Goal: Check status: Check status

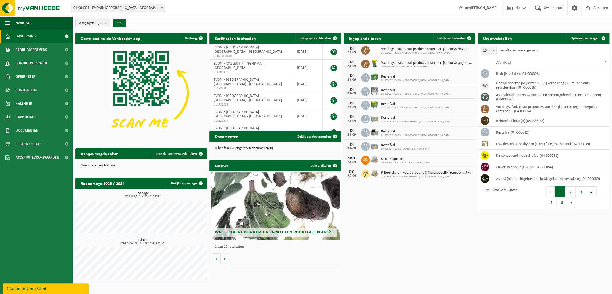
click at [25, 34] on span "Dashboard" at bounding box center [26, 36] width 20 height 13
drag, startPoint x: 363, startPoint y: 236, endPoint x: 355, endPoint y: 240, distance: 9.3
click at [355, 240] on div "Download nu de Vanheede+ app! Verberg Certificaten & attesten Bekijk uw certifi…" at bounding box center [342, 157] width 537 height 255
click at [391, 223] on div "Download nu de Vanheede+ app! Verberg Certificaten & attesten Bekijk uw certifi…" at bounding box center [342, 157] width 537 height 255
click at [458, 37] on span "Bekijk uw kalender" at bounding box center [451, 38] width 28 height 3
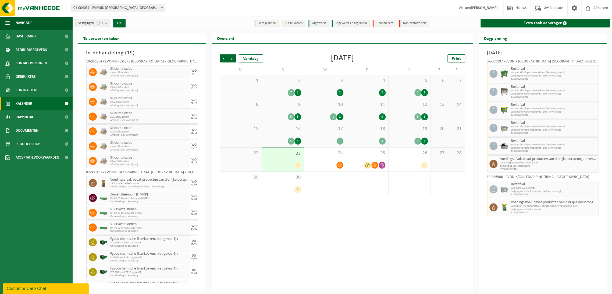
click at [278, 156] on span "23" at bounding box center [283, 154] width 37 height 6
click at [328, 145] on div "17 1" at bounding box center [325, 135] width 42 height 24
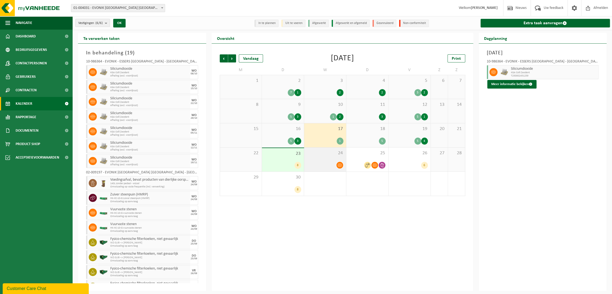
click at [326, 154] on span "24" at bounding box center [325, 153] width 37 height 6
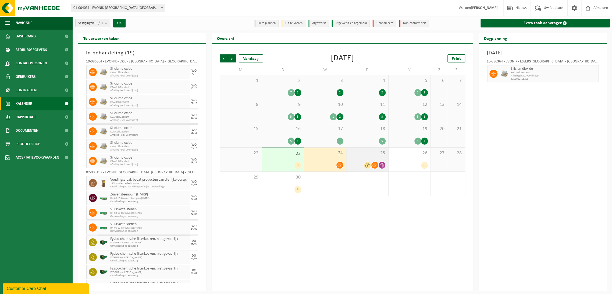
click at [359, 156] on div "25" at bounding box center [367, 159] width 42 height 24
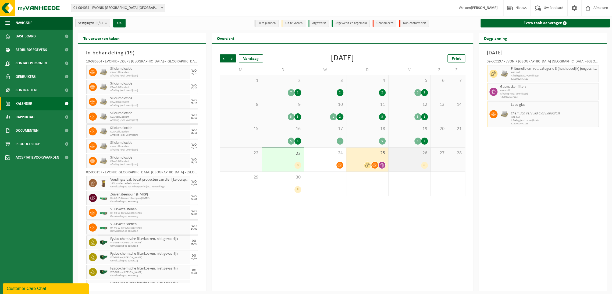
click at [401, 164] on div "6" at bounding box center [409, 165] width 37 height 7
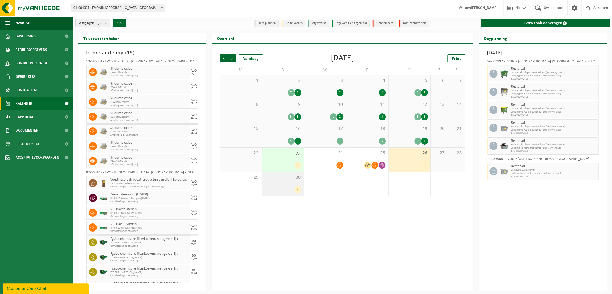
click at [286, 180] on div "30 8" at bounding box center [283, 184] width 42 height 24
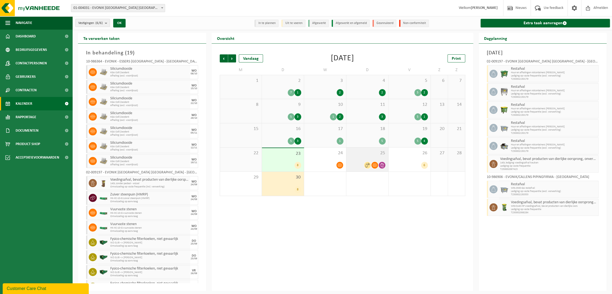
click at [368, 159] on div "25" at bounding box center [367, 159] width 42 height 24
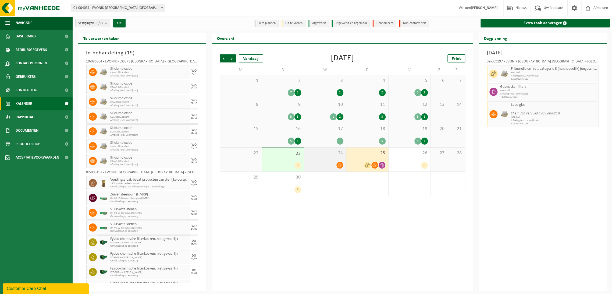
click at [335, 162] on div at bounding box center [325, 164] width 37 height 7
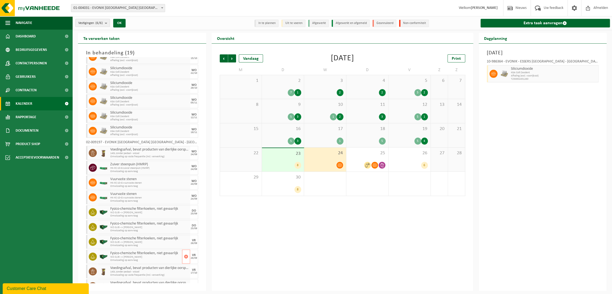
scroll to position [69, 0]
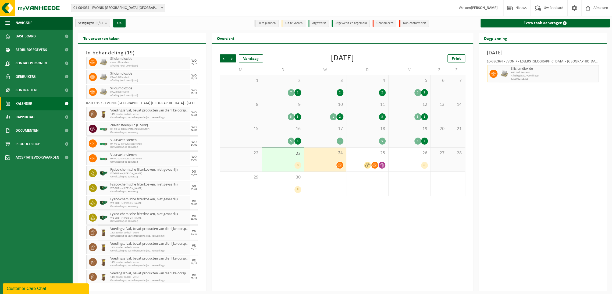
click at [127, 142] on span "HK-XC-10-G vuurvaste stenen" at bounding box center [149, 143] width 79 height 3
click at [316, 158] on div "24" at bounding box center [325, 159] width 42 height 24
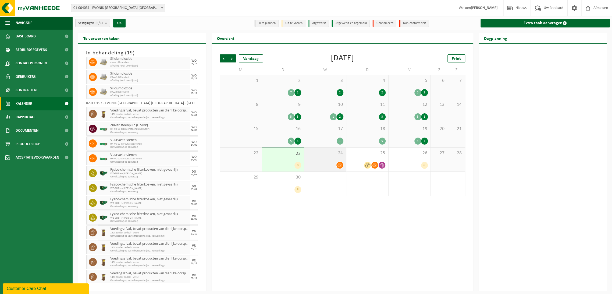
click at [316, 158] on div "24" at bounding box center [325, 159] width 42 height 24
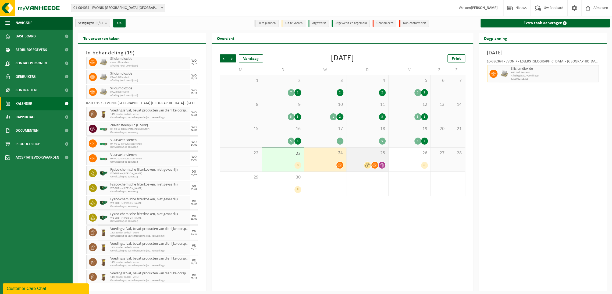
click at [359, 158] on div "25" at bounding box center [367, 159] width 42 height 24
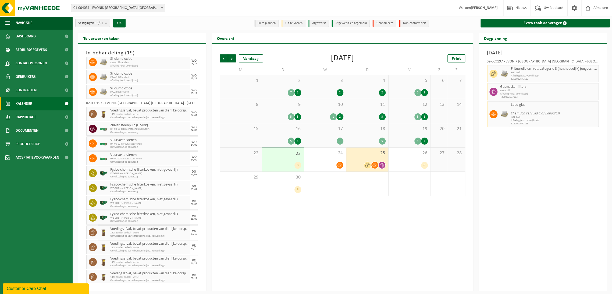
click at [369, 158] on div "25" at bounding box center [367, 159] width 42 height 24
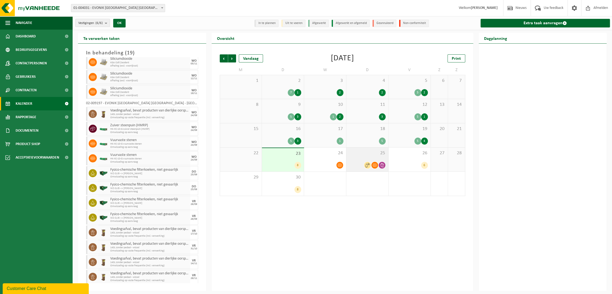
click at [368, 156] on div "25" at bounding box center [367, 159] width 42 height 24
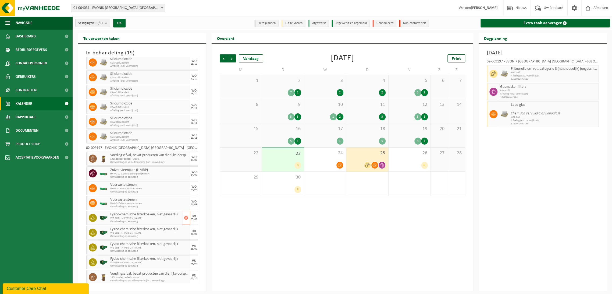
scroll to position [0, 0]
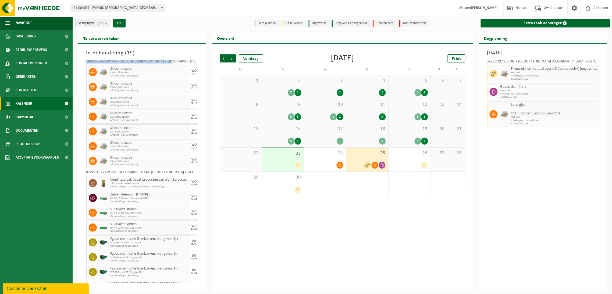
drag, startPoint x: 179, startPoint y: 62, endPoint x: 80, endPoint y: 64, distance: 99.8
click at [80, 64] on div "In behandeling ( 19 ) 10-986364 - EVONIK - ESSERS OUDSBERGEN - OUDSBERGEN Silic…" at bounding box center [142, 167] width 128 height 247
click at [163, 62] on div "10-986364 - EVONIK - ESSERS [GEOGRAPHIC_DATA] - [GEOGRAPHIC_DATA]" at bounding box center [142, 62] width 112 height 5
click button "Customer Care Chat" at bounding box center [46, 288] width 86 height 11
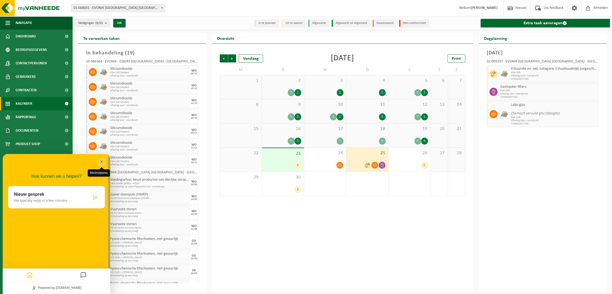
click at [102, 161] on button "Minimaliseer" at bounding box center [101, 162] width 9 height 8
